Goal: Book appointment/travel/reservation

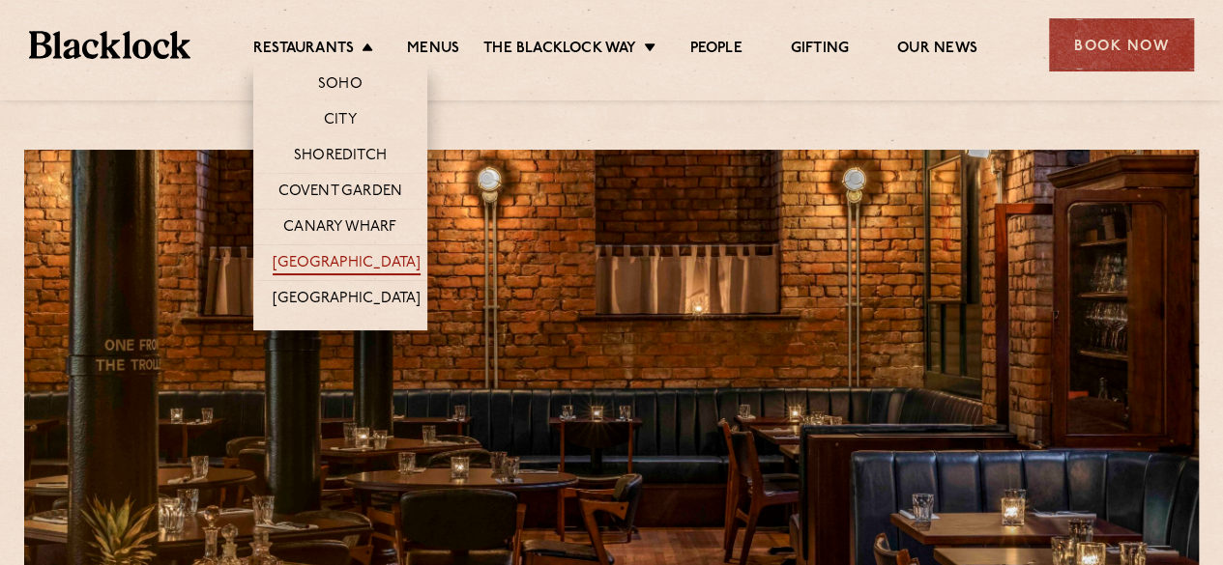
click at [372, 258] on link "[GEOGRAPHIC_DATA]" at bounding box center [347, 264] width 148 height 21
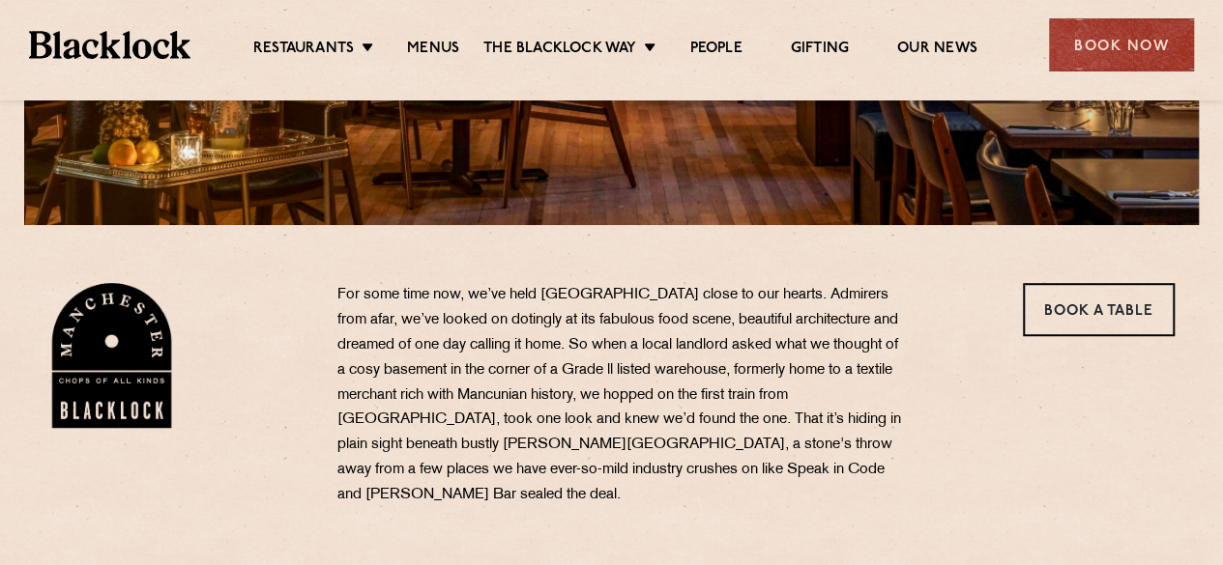
scroll to position [472, 0]
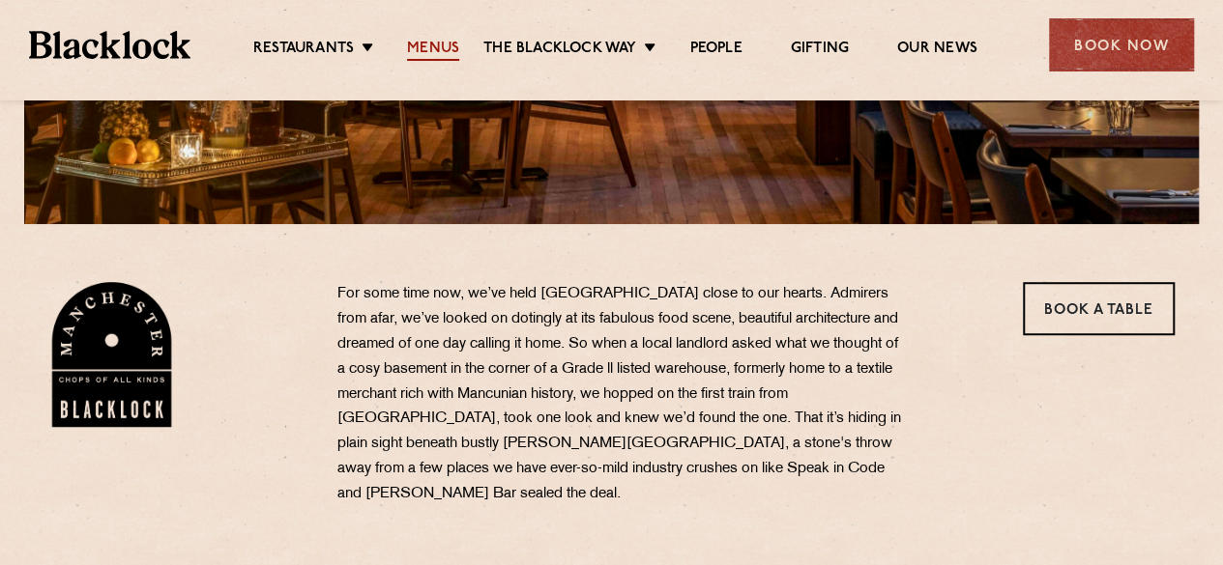
click at [442, 44] on link "Menus" at bounding box center [433, 50] width 52 height 21
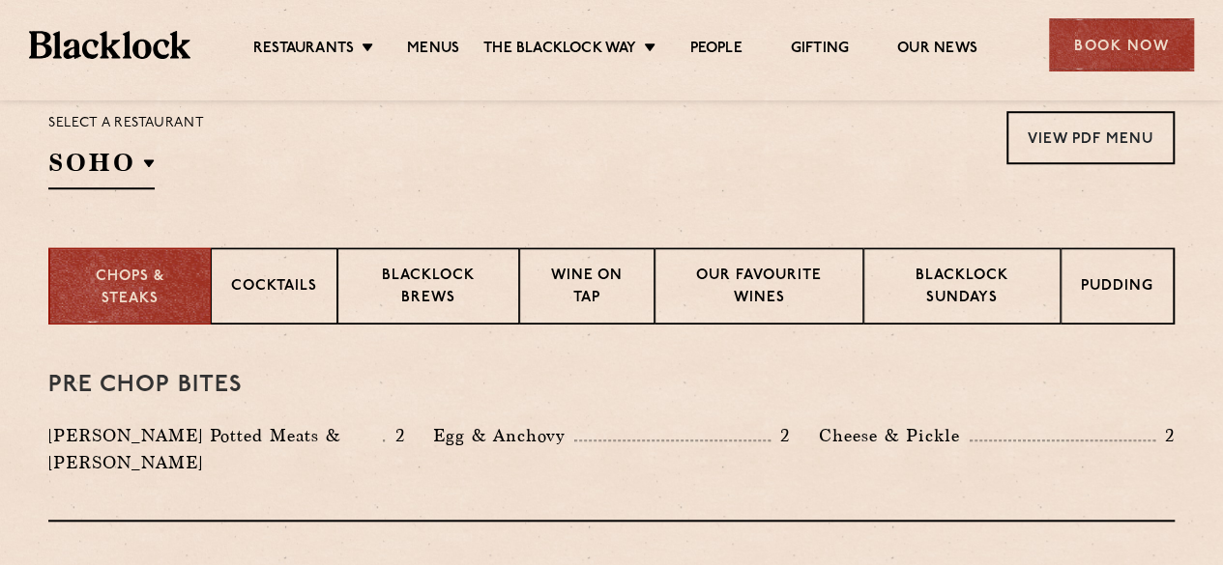
scroll to position [593, 0]
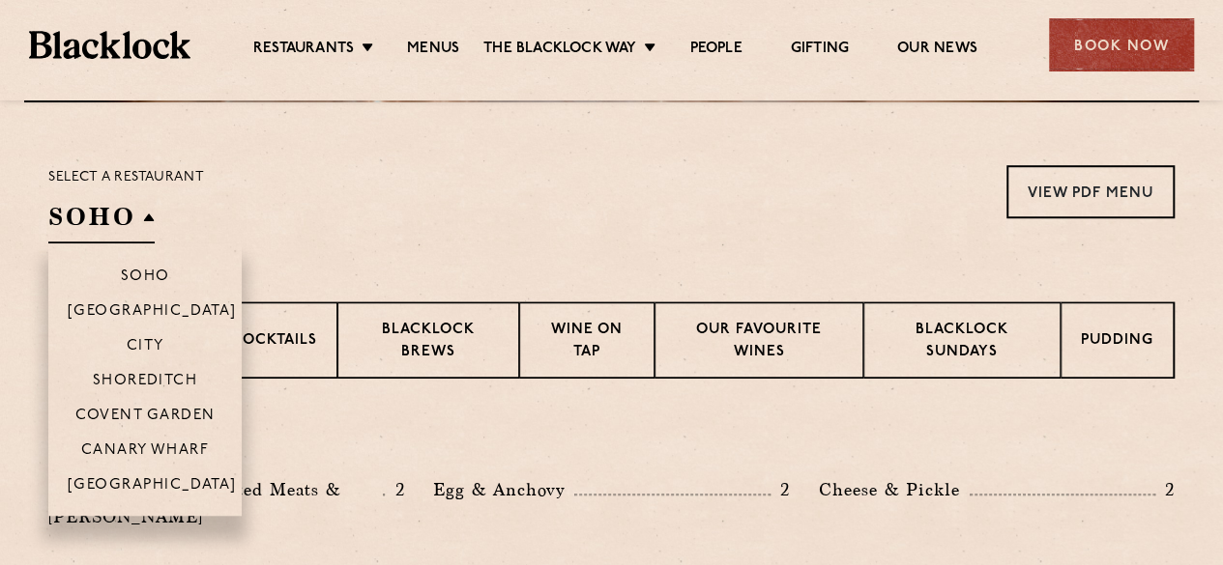
click at [149, 220] on h2 "SOHO" at bounding box center [101, 221] width 106 height 43
click at [177, 487] on p "[GEOGRAPHIC_DATA]" at bounding box center [152, 486] width 169 height 19
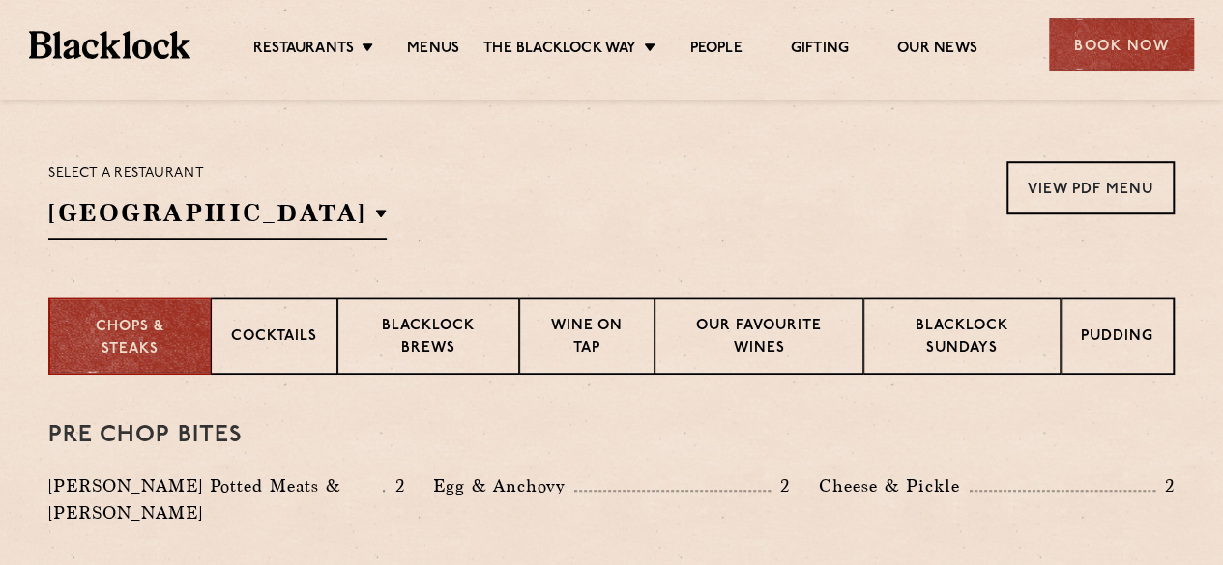
scroll to position [596, 0]
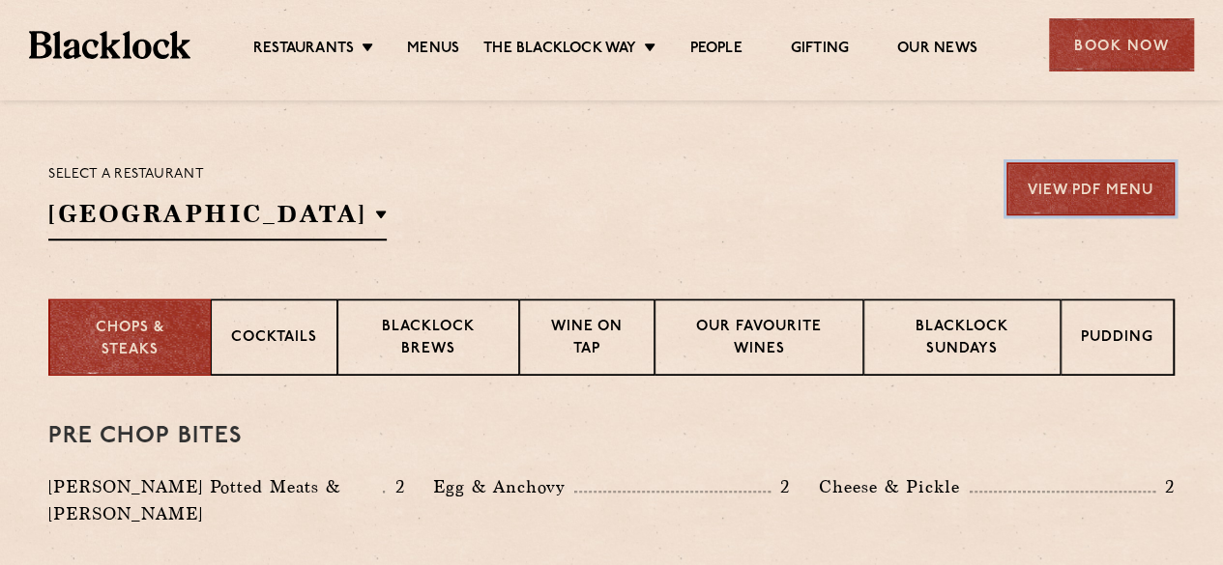
click at [1132, 185] on link "View PDF Menu" at bounding box center [1090, 188] width 168 height 53
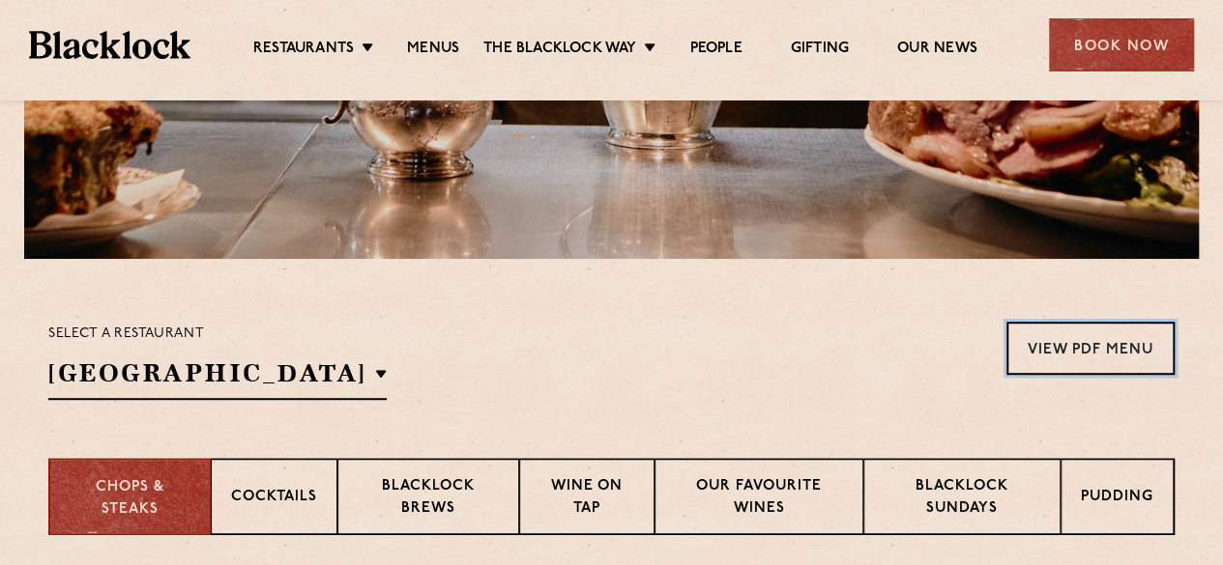
scroll to position [435, 0]
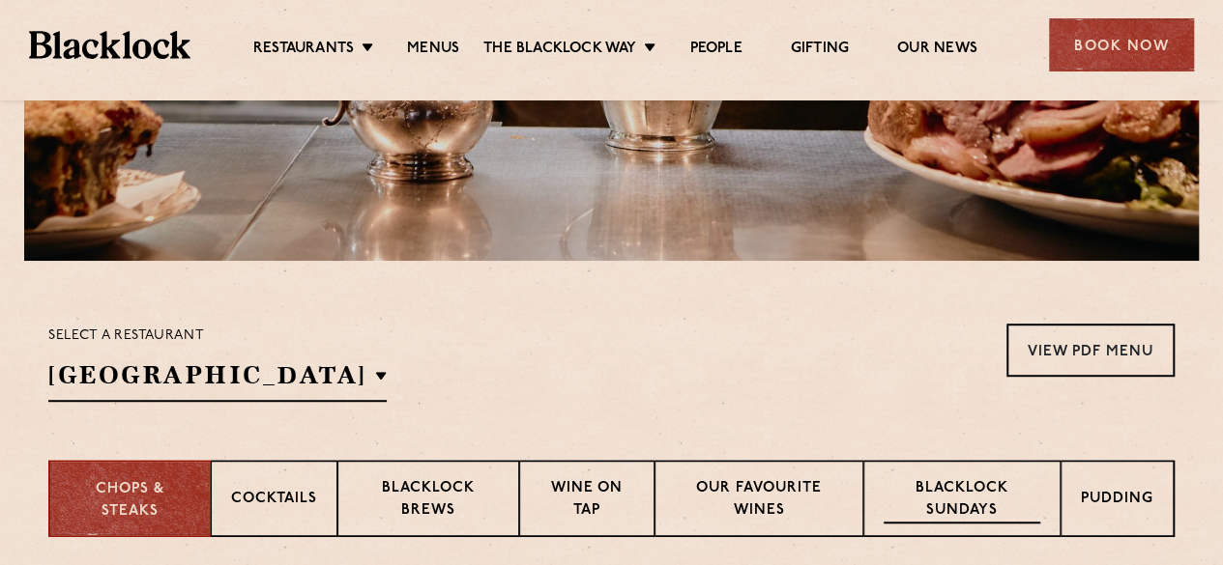
click at [971, 526] on div "Blacklock Sundays" at bounding box center [961, 498] width 197 height 77
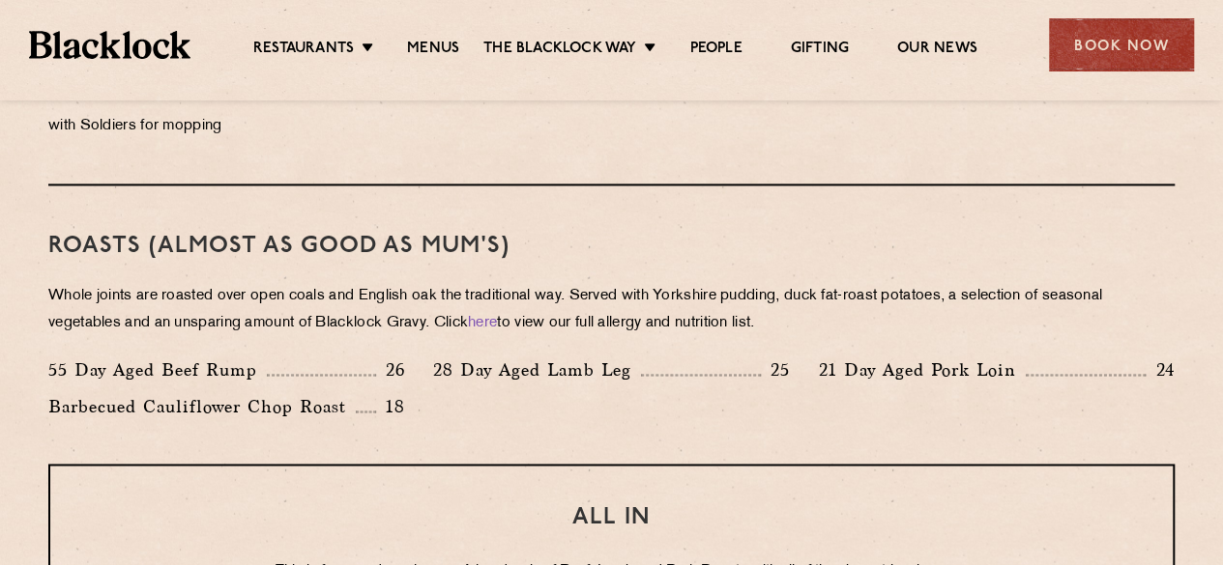
scroll to position [1376, 0]
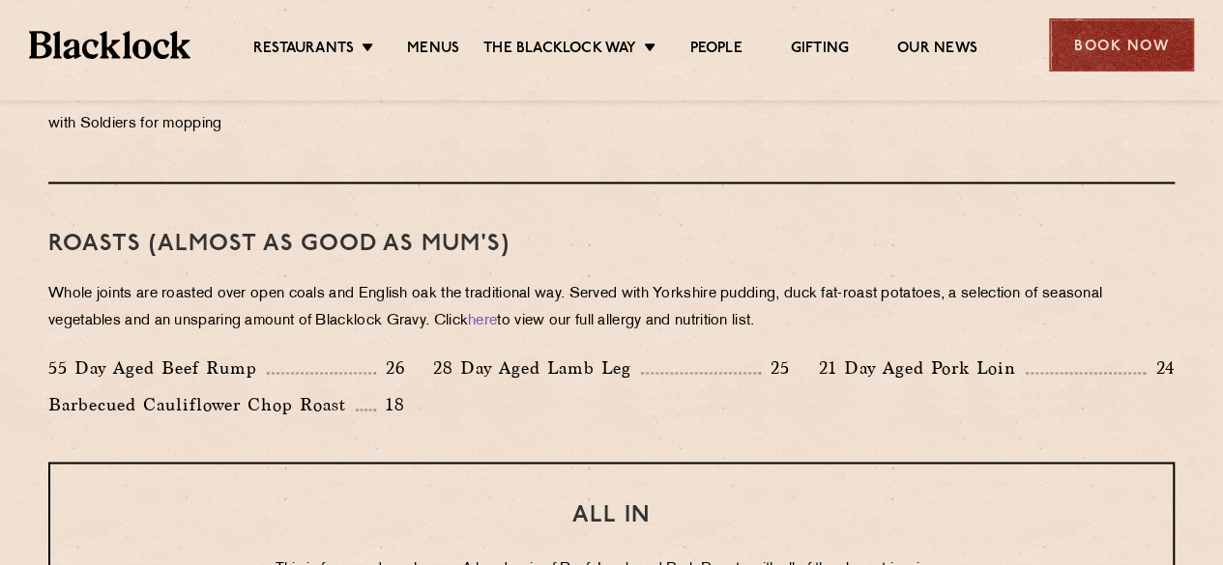
click at [1094, 54] on div "Book Now" at bounding box center [1121, 44] width 145 height 53
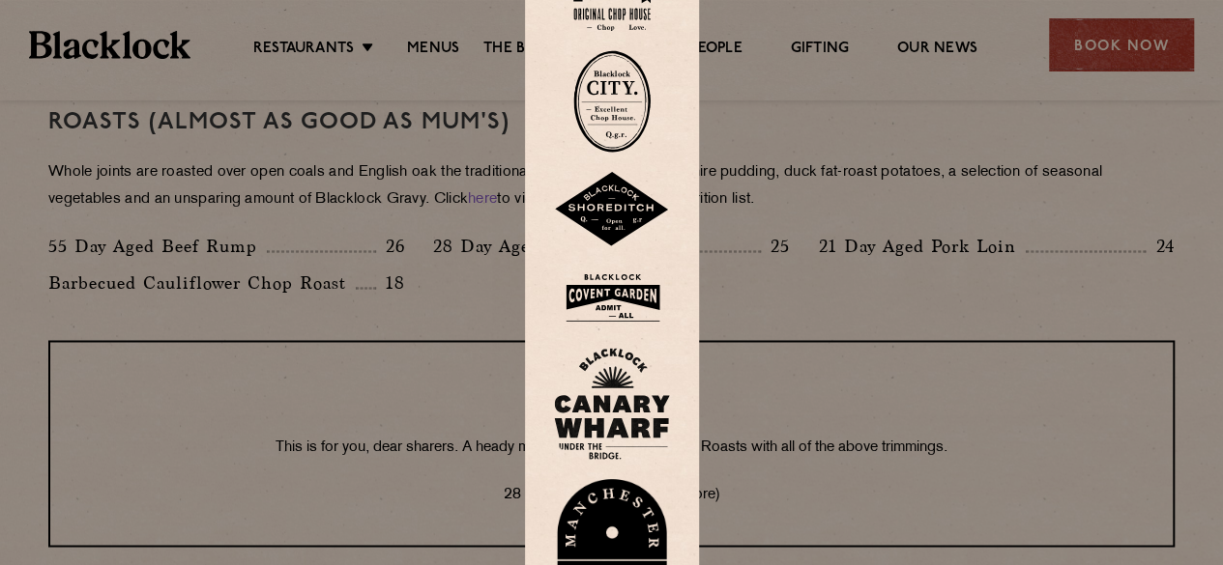
scroll to position [1502, 0]
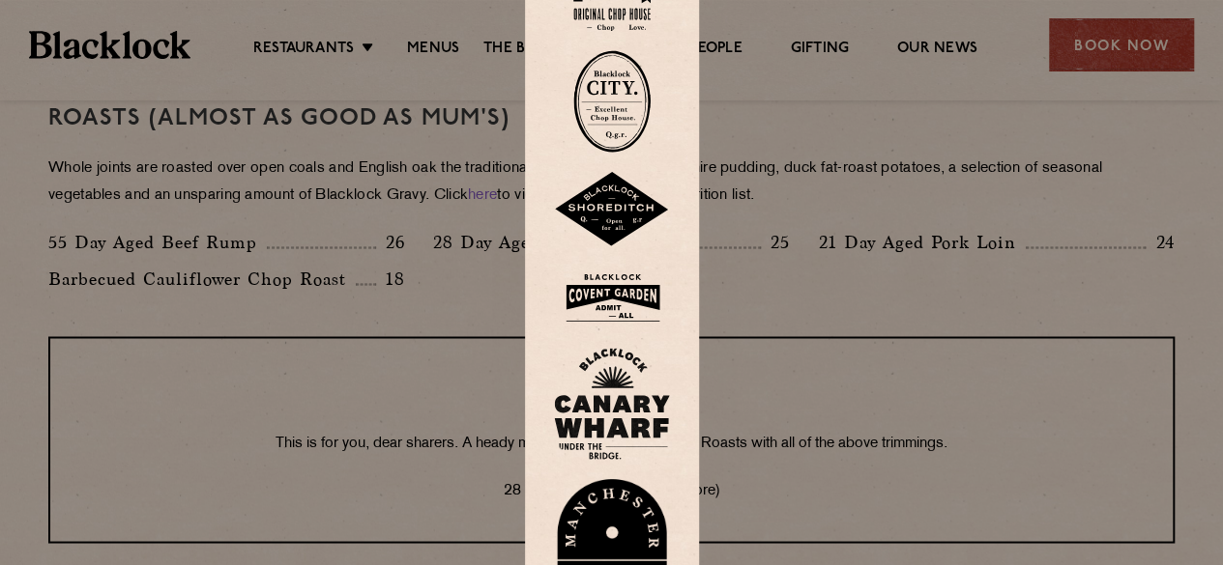
click at [622, 523] on img at bounding box center [612, 545] width 116 height 133
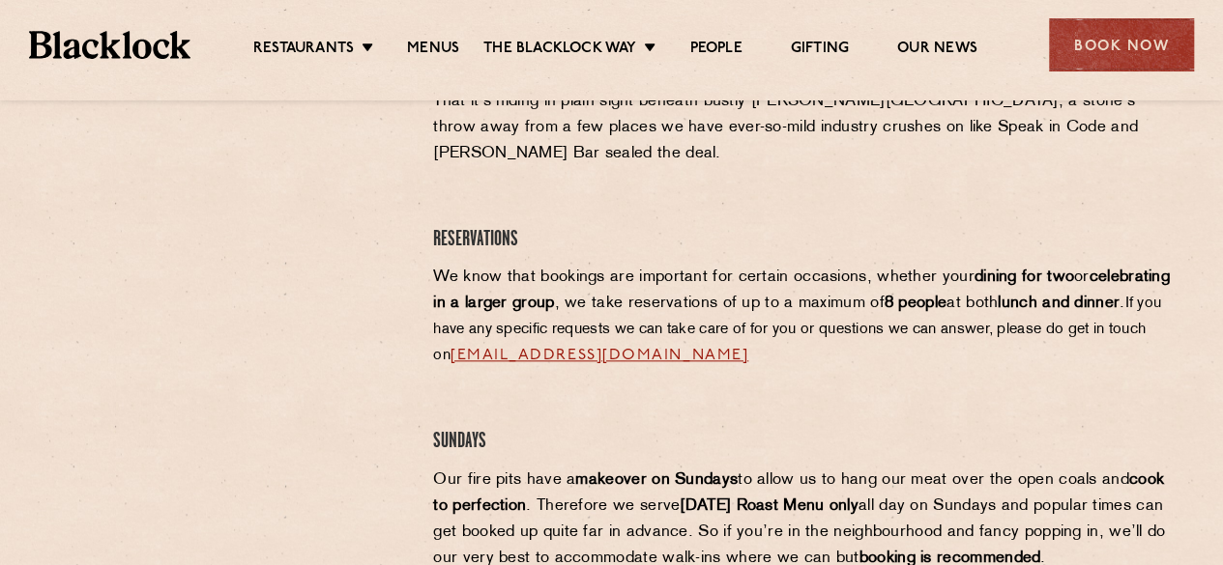
scroll to position [859, 0]
